Goal: Check status: Check status

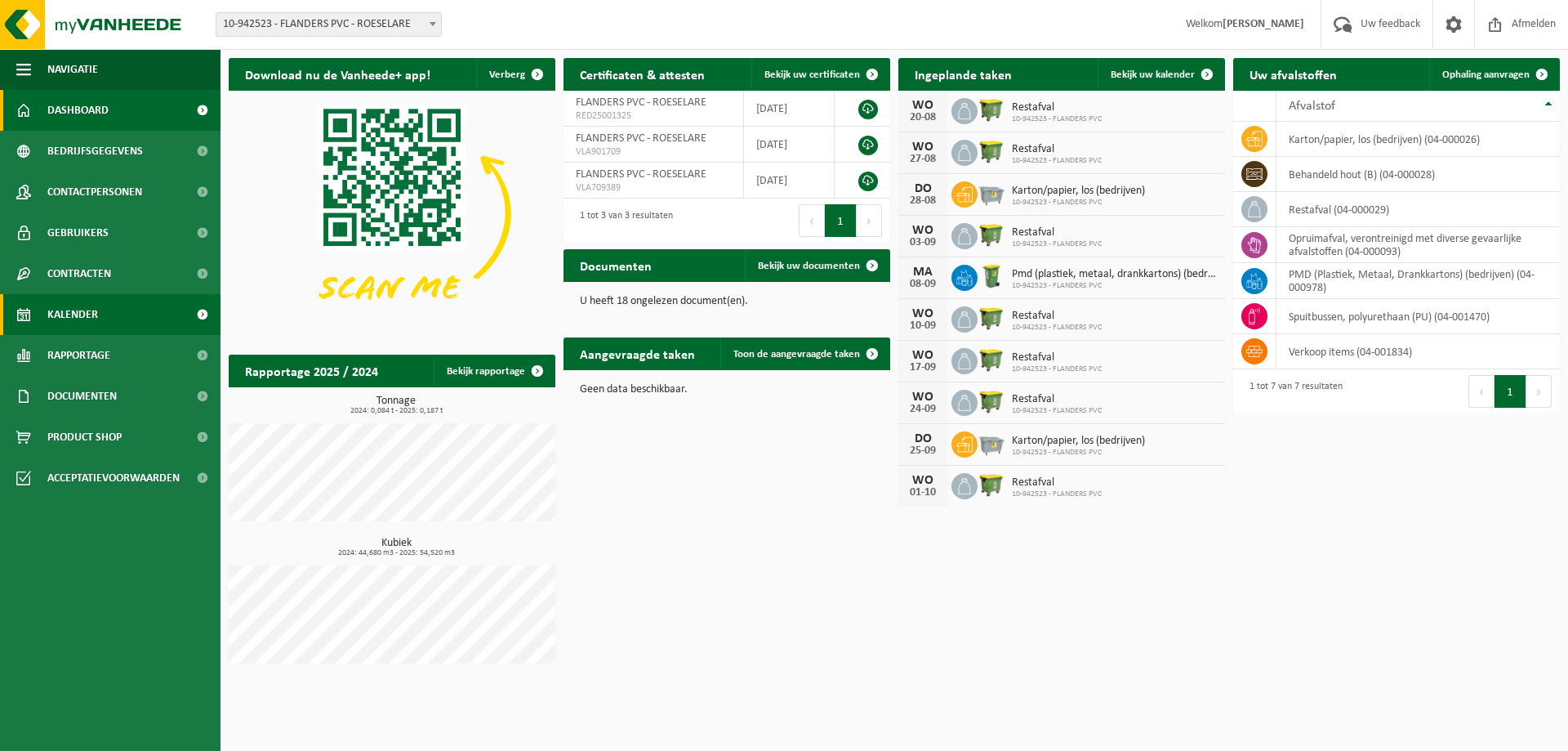
click at [107, 312] on link "Kalender" at bounding box center [110, 314] width 220 height 41
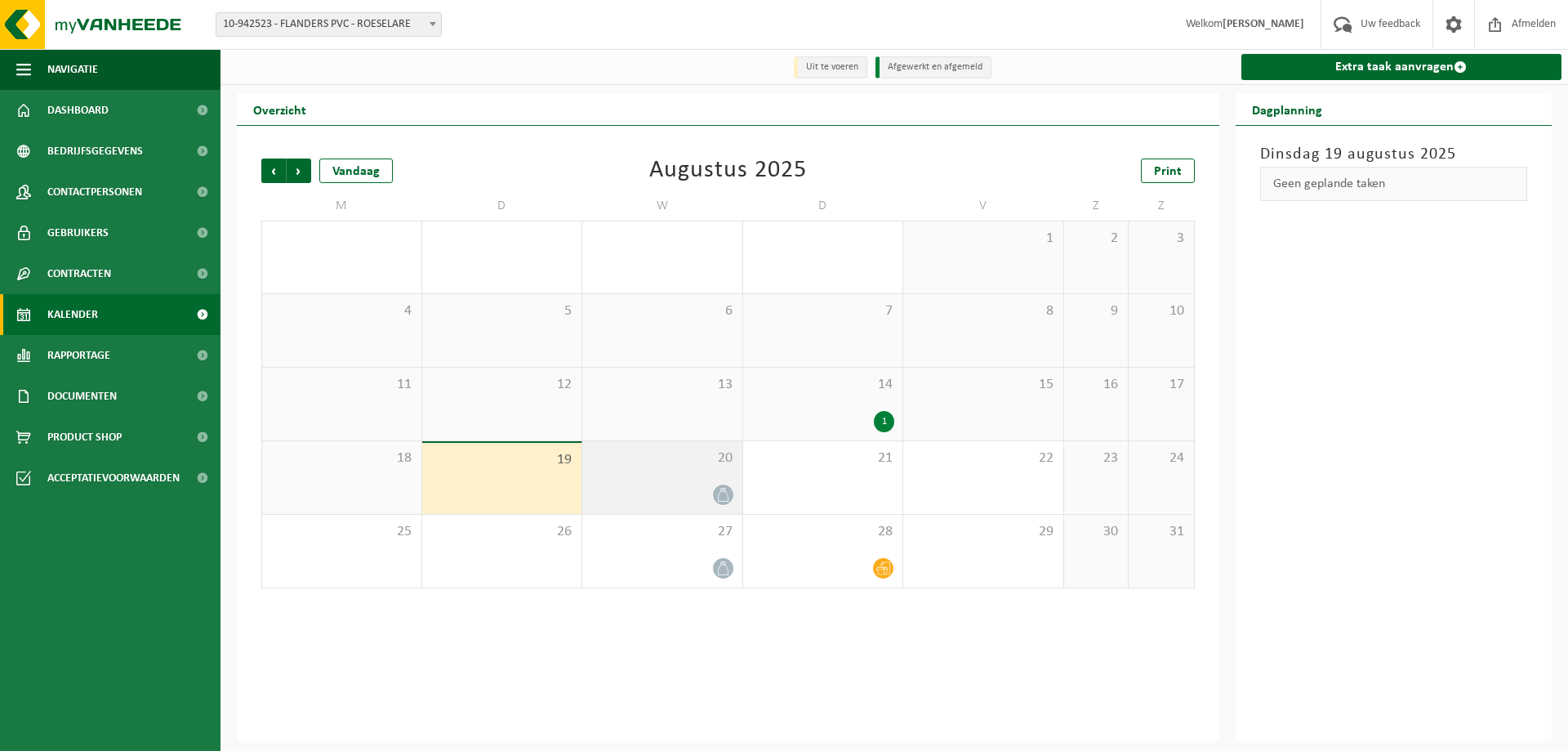
click at [693, 490] on div at bounding box center [662, 495] width 144 height 22
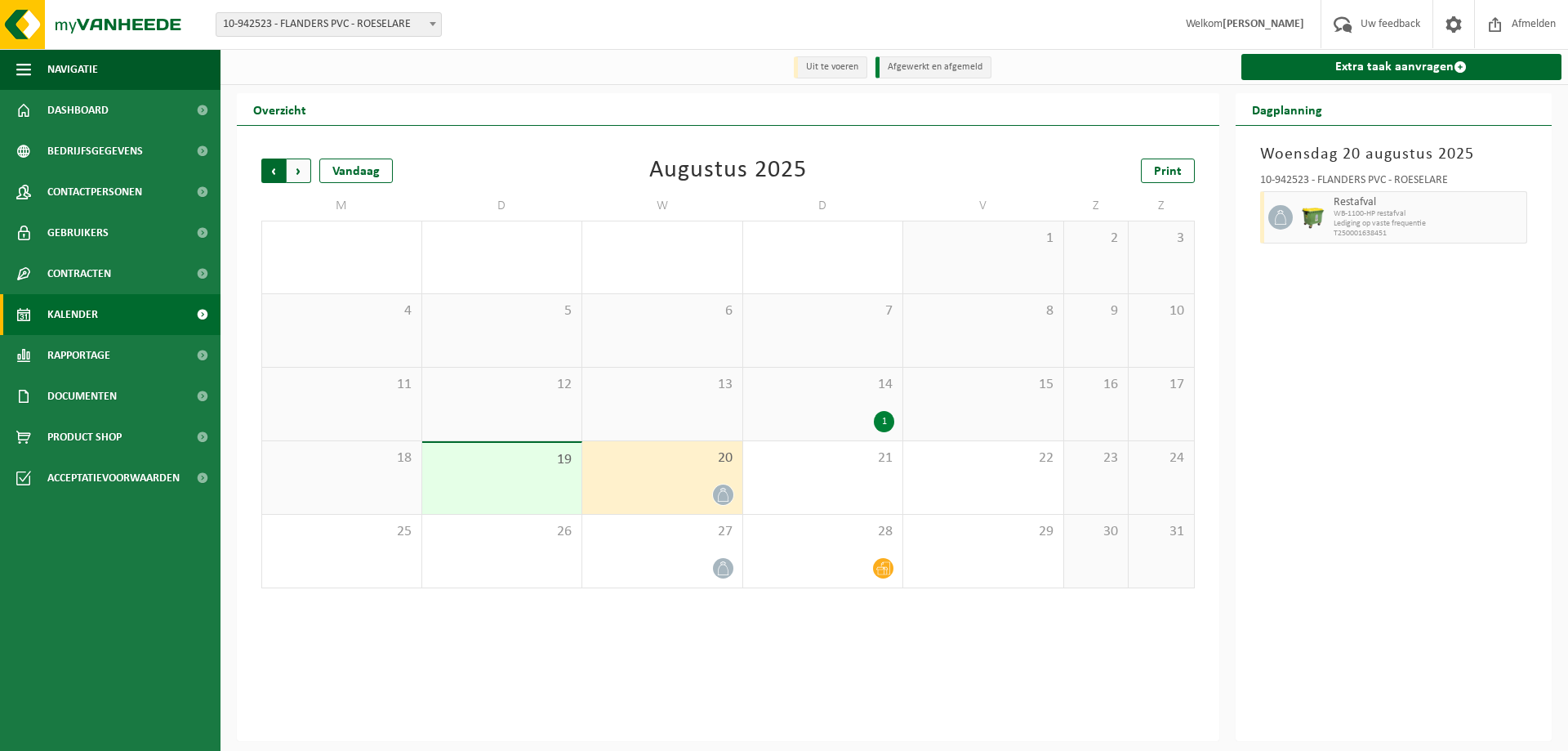
click at [300, 173] on span "Volgende" at bounding box center [298, 170] width 24 height 24
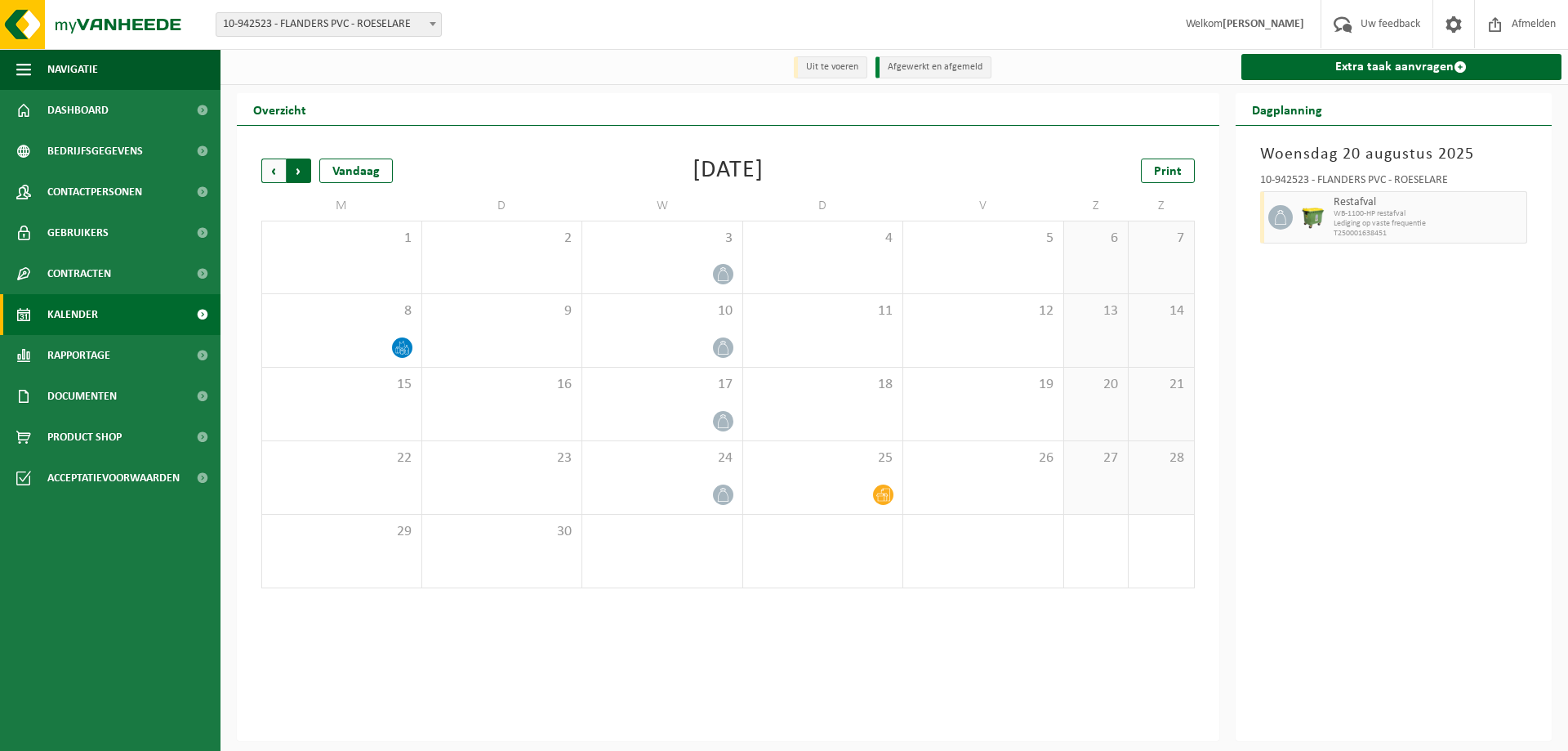
click at [274, 174] on span "Vorige" at bounding box center [274, 170] width 24 height 24
